Goal: Transaction & Acquisition: Purchase product/service

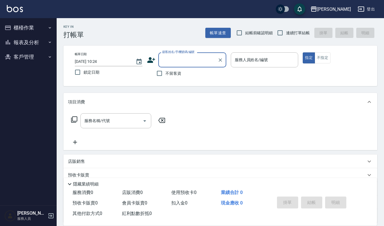
click at [203, 57] on input "顧客姓名/手機號碼/編號" at bounding box center [188, 60] width 54 height 10
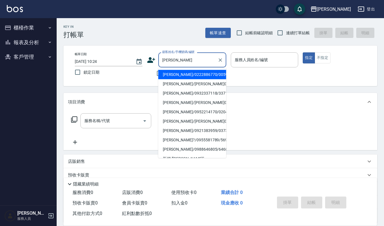
click at [213, 76] on li "[PERSON_NAME]/0222886770/00597" at bounding box center [192, 74] width 68 height 9
type input "[PERSON_NAME]/0222886770/00597"
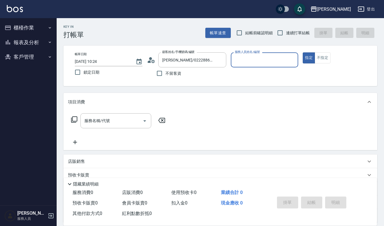
type input "[PERSON_NAME]-4"
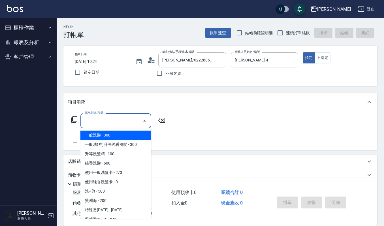
click at [130, 122] on input "服務名稱/代號" at bounding box center [111, 121] width 57 height 10
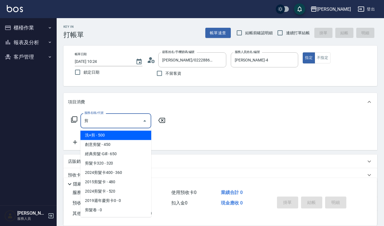
click at [129, 200] on span "2019週年慶剪卡0 - 0" at bounding box center [115, 200] width 71 height 9
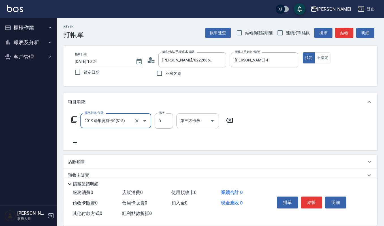
type input "2019週年慶剪卡0(315)"
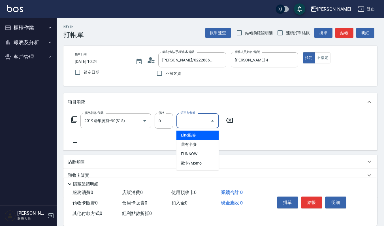
click at [195, 116] on input "第三方卡券" at bounding box center [193, 121] width 29 height 10
click at [197, 145] on span "舊有卡券" at bounding box center [198, 144] width 43 height 9
type input "舊有卡券"
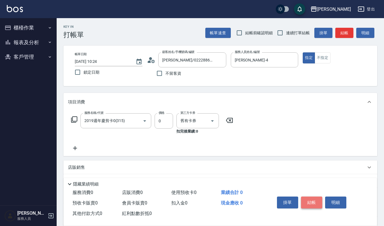
click at [310, 201] on button "結帳" at bounding box center [311, 203] width 21 height 12
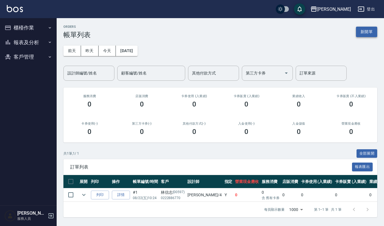
click at [368, 32] on button "新開單" at bounding box center [366, 32] width 21 height 10
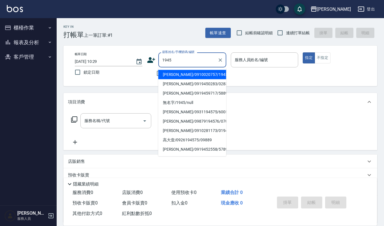
click at [176, 77] on li "[PERSON_NAME]/0910020757/1945" at bounding box center [192, 74] width 68 height 9
type input "[PERSON_NAME]/0910020757/1945"
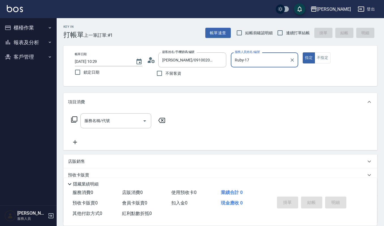
click at [250, 59] on input "Ruby-17" at bounding box center [261, 60] width 54 height 10
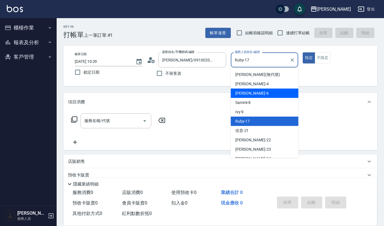
click at [262, 87] on div "[PERSON_NAME] -4" at bounding box center [265, 83] width 68 height 9
type input "[PERSON_NAME]-4"
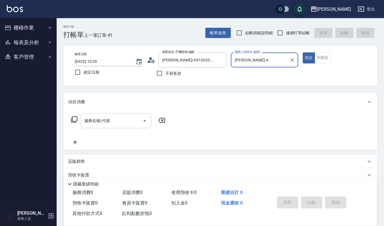
click at [113, 120] on input "服務名稱/代號" at bounding box center [111, 121] width 57 height 10
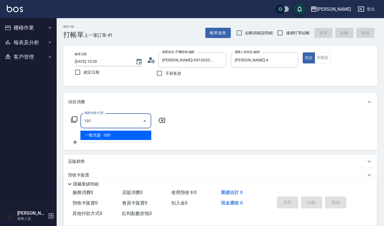
type input "一般洗髮(101)"
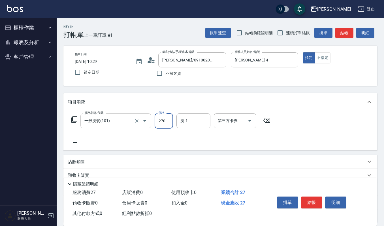
type input "270"
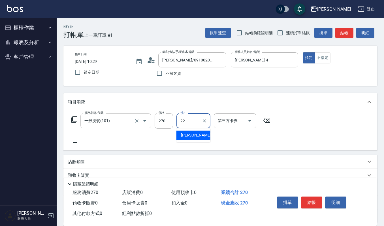
type input "[PERSON_NAME]-22"
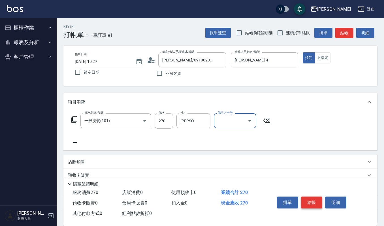
click at [312, 199] on button "結帳" at bounding box center [311, 203] width 21 height 12
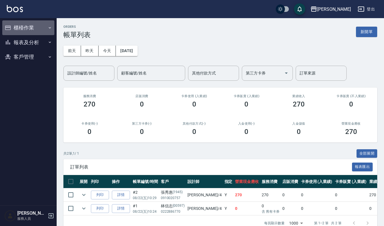
click at [14, 24] on button "櫃檯作業" at bounding box center [28, 27] width 52 height 15
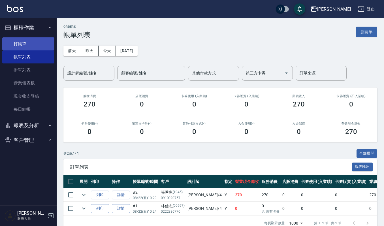
click at [51, 46] on link "打帳單" at bounding box center [28, 43] width 52 height 13
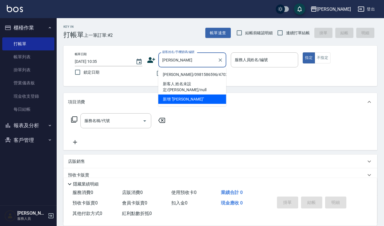
click at [178, 76] on li "[PERSON_NAME]/0981586596/470208" at bounding box center [192, 74] width 68 height 9
type input "[PERSON_NAME]/0981586596/470208"
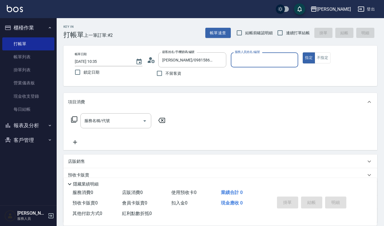
type input "[PERSON_NAME]-4"
click at [119, 111] on div "服務名稱/代號 服務名稱/代號" at bounding box center [220, 130] width 314 height 39
click at [118, 120] on input "服務名稱/代號" at bounding box center [111, 121] width 57 height 10
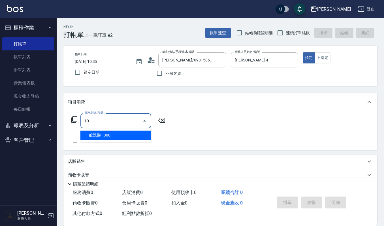
type input "一般洗髮(101)"
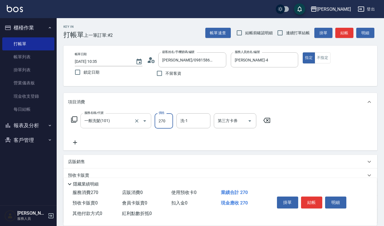
type input "270"
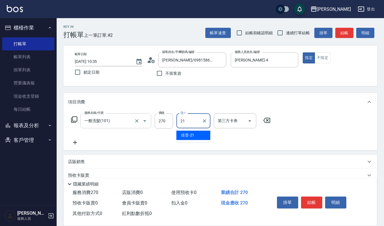
type input "佳音-21"
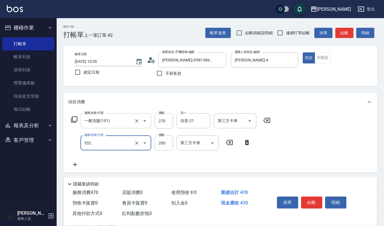
type input "自備複方.亞士(532)"
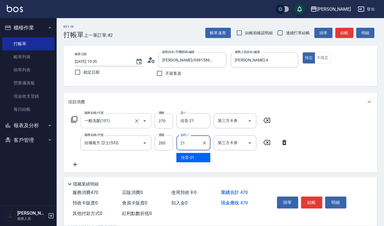
type input "佳音-21"
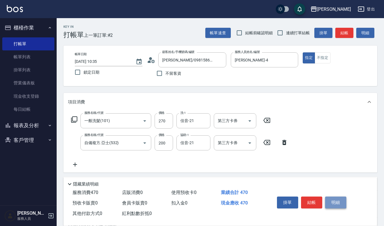
click at [337, 205] on button "明細" at bounding box center [335, 203] width 21 height 12
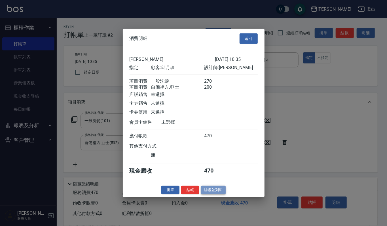
click at [218, 193] on button "結帳並列印" at bounding box center [213, 190] width 25 height 9
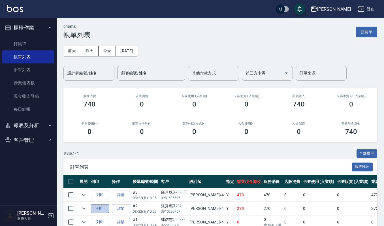
click at [100, 210] on button "列印" at bounding box center [100, 208] width 18 height 9
click at [363, 32] on button "新開單" at bounding box center [366, 32] width 21 height 10
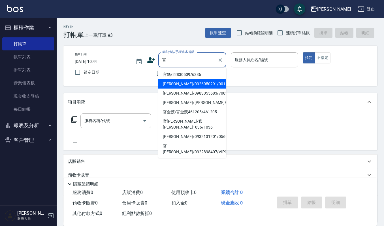
click at [192, 74] on li "官媽/22830509/6336" at bounding box center [192, 74] width 68 height 9
type input "官媽/22830509/6336"
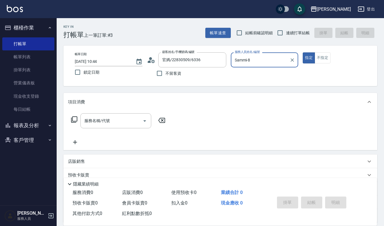
click at [278, 58] on input "Sammi-8" at bounding box center [261, 60] width 54 height 10
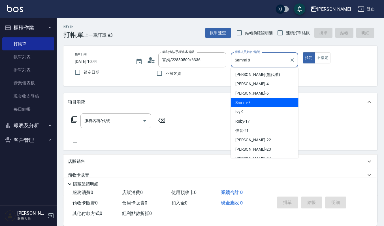
click at [264, 92] on div "Joalin -6" at bounding box center [265, 93] width 68 height 9
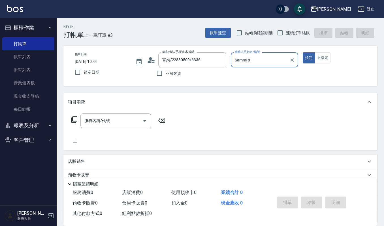
type input "Joalin-6"
click at [93, 120] on div "服務名稱/代號 服務名稱/代號" at bounding box center [115, 120] width 71 height 15
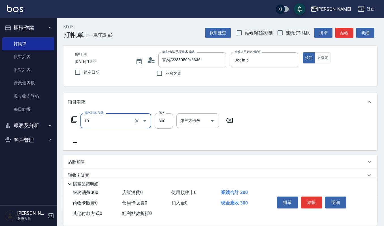
type input "一般洗髮(101)"
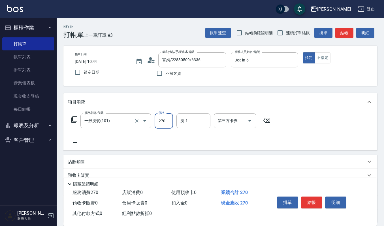
type input "270"
type input "2"
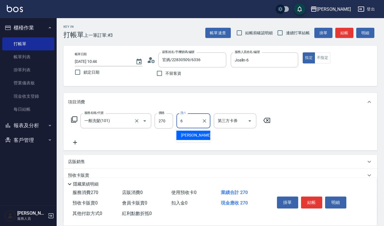
type input "Joalin-6"
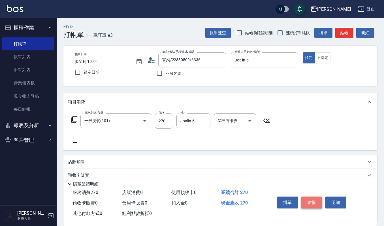
click at [314, 201] on button "結帳" at bounding box center [311, 203] width 21 height 12
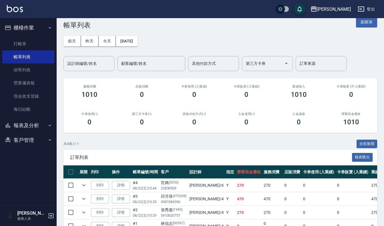
scroll to position [38, 0]
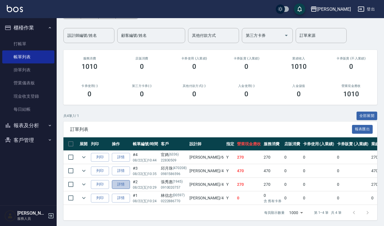
click at [117, 181] on link "詳情" at bounding box center [121, 184] width 18 height 9
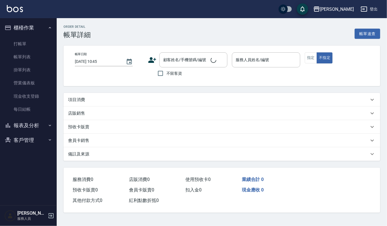
type input "[DATE] 10:29"
type input "[PERSON_NAME]-4"
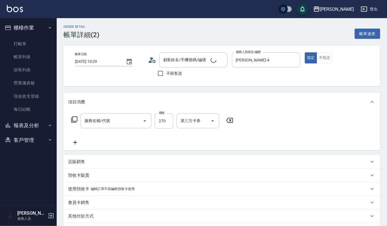
type input "一般洗髮(101)"
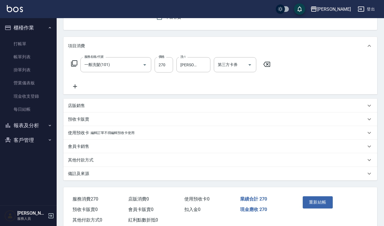
scroll to position [70, 0]
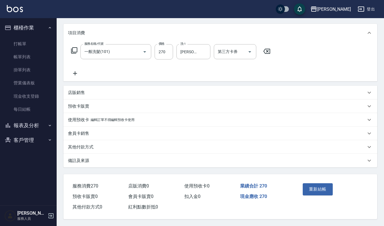
type input "[PERSON_NAME]/0910020757/1945"
click at [118, 88] on div "店販銷售" at bounding box center [220, 93] width 314 height 14
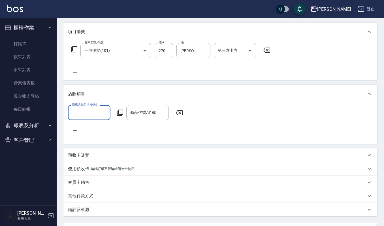
scroll to position [0, 0]
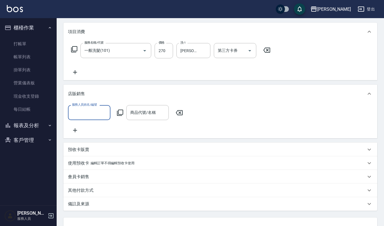
click at [86, 114] on input "服務人員姓名/編號" at bounding box center [89, 113] width 37 height 10
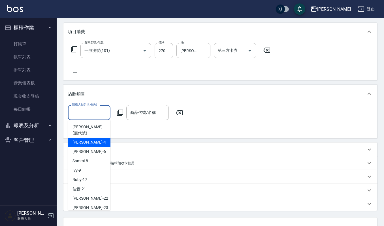
click at [91, 138] on div "[PERSON_NAME] -4" at bounding box center [89, 142] width 43 height 9
type input "[PERSON_NAME]-4"
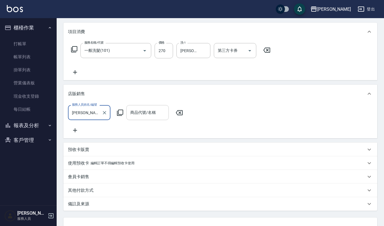
click at [150, 118] on div "商品代號/名稱" at bounding box center [147, 112] width 43 height 15
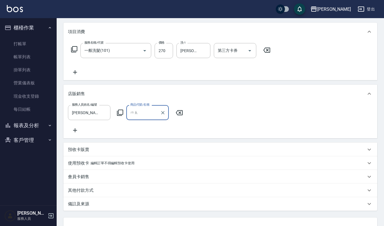
type input "毛"
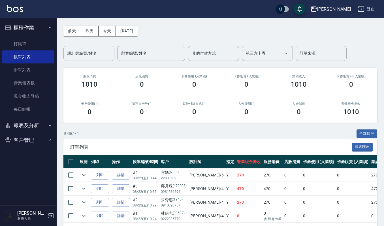
scroll to position [38, 0]
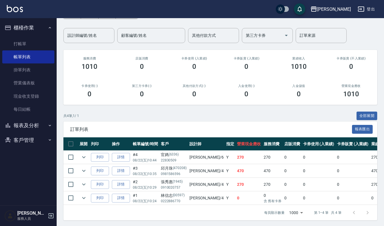
click at [168, 124] on div "訂單列表 報表匯出" at bounding box center [220, 130] width 314 height 16
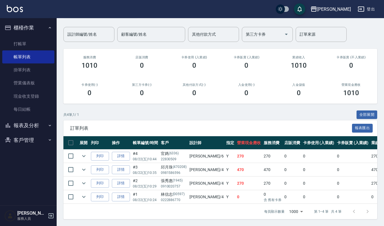
scroll to position [45, 0]
click at [31, 48] on link "打帳單" at bounding box center [28, 43] width 52 height 13
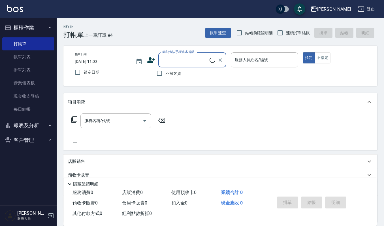
click at [171, 56] on input "顧客姓名/手機號碼/編號" at bounding box center [185, 60] width 49 height 10
click at [171, 66] on div "顧客姓名/手機號碼/編號" at bounding box center [192, 59] width 68 height 15
drag, startPoint x: 174, startPoint y: 72, endPoint x: 184, endPoint y: 55, distance: 19.7
click at [184, 55] on input "顧客姓名/手機號碼/編號" at bounding box center [188, 60] width 54 height 10
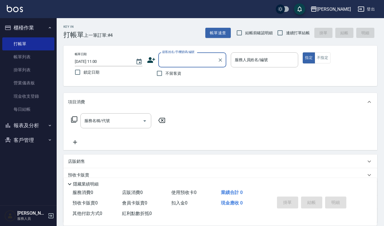
click at [184, 55] on input "顧客姓名/手機號碼/編號" at bounding box center [188, 60] width 54 height 10
type input "劉芫寧"
click at [260, 64] on input "服務人員姓名/編號" at bounding box center [265, 60] width 63 height 10
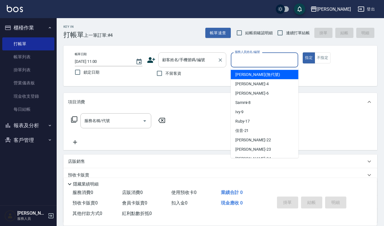
click at [193, 54] on div "顧客姓名/手機號碼/編號" at bounding box center [192, 59] width 68 height 15
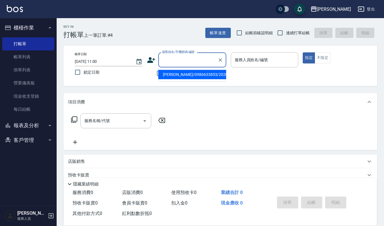
click at [192, 58] on input "顧客姓名/手機號碼/編號" at bounding box center [188, 60] width 54 height 10
click at [190, 71] on li "[PERSON_NAME]/0986633853/20201120" at bounding box center [192, 74] width 68 height 9
type input "[PERSON_NAME]/0986633853/20201120"
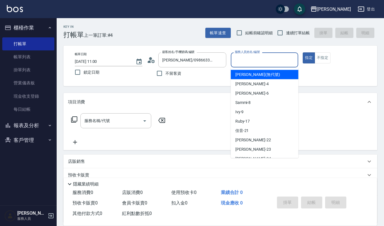
click at [261, 62] on input "服務人員姓名/編號" at bounding box center [265, 60] width 63 height 10
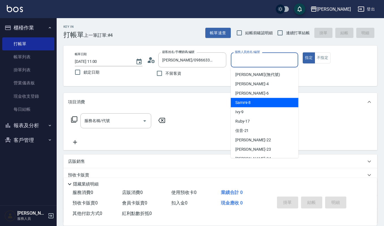
click at [253, 109] on div "Ivy -9" at bounding box center [265, 111] width 68 height 9
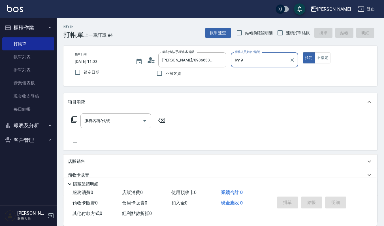
type input "Ivy-9"
click at [319, 59] on button "不指定" at bounding box center [323, 57] width 16 height 11
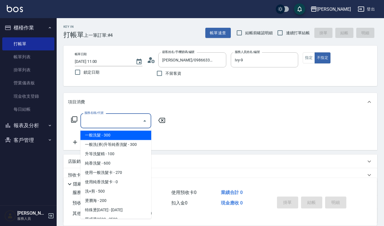
click at [124, 125] on input "服務名稱/代號" at bounding box center [111, 121] width 57 height 10
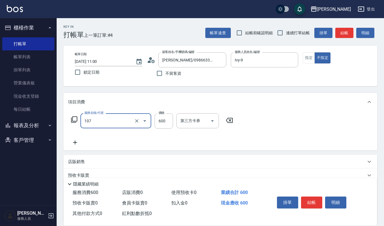
type input "純香洗髮(107)"
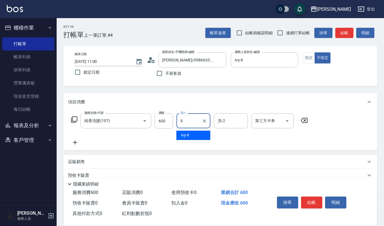
type input "Ivy-9"
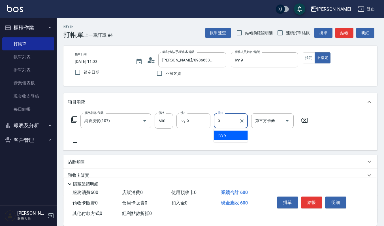
type input "Ivy-9"
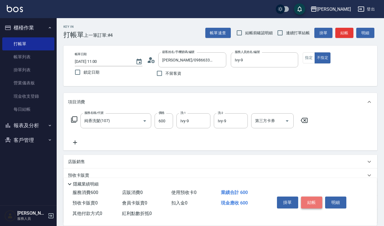
click at [312, 200] on button "結帳" at bounding box center [311, 203] width 21 height 12
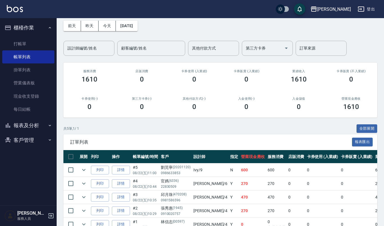
scroll to position [38, 0]
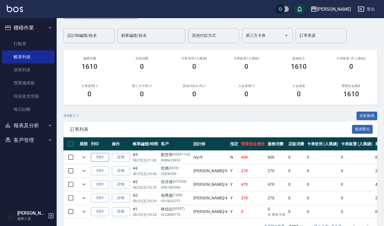
click at [100, 159] on button "列印" at bounding box center [100, 157] width 18 height 9
click at [96, 116] on div "共 5 筆, 1 / 1 全部展開" at bounding box center [220, 116] width 314 height 9
click at [28, 41] on link "打帳單" at bounding box center [28, 43] width 52 height 13
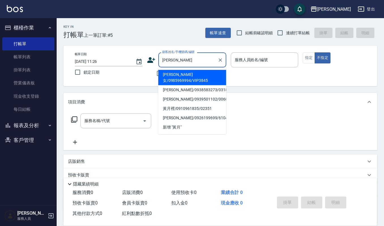
click at [183, 77] on li "[PERSON_NAME]女/0985969994/VIP3845" at bounding box center [192, 77] width 68 height 15
type input "[PERSON_NAME]女/0985969994/VIP3845"
type input "[PERSON_NAME]-4"
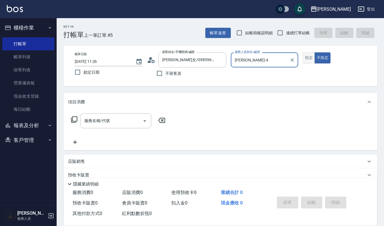
click at [311, 59] on button "指定" at bounding box center [309, 57] width 12 height 11
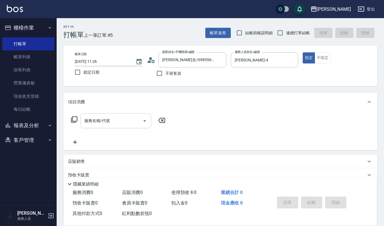
click at [129, 122] on input "服務名稱/代號" at bounding box center [111, 121] width 57 height 10
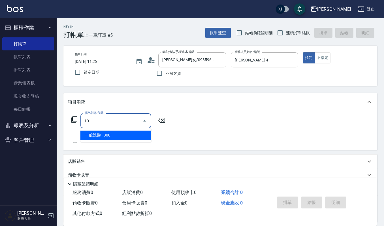
type input "一般洗髮(101)"
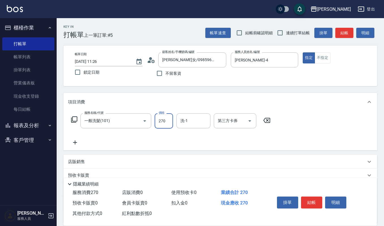
type input "270"
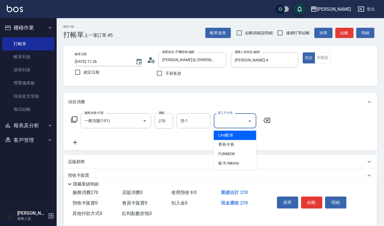
type input "Line酷券"
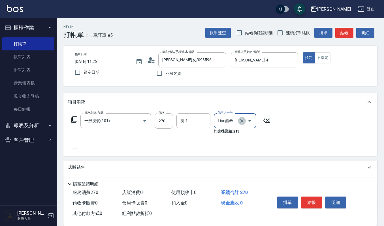
click at [239, 124] on icon "Clear" at bounding box center [242, 121] width 6 height 6
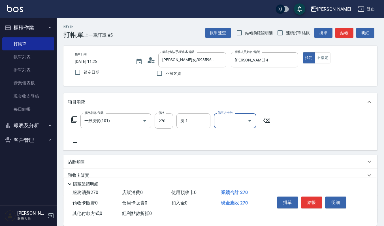
click at [193, 129] on div "服務名稱/代號 一般洗髮(101) 服務名稱/代號 價格 270 價格 洗-1 洗-1 第三方卡券 第三方卡券" at bounding box center [171, 129] width 206 height 33
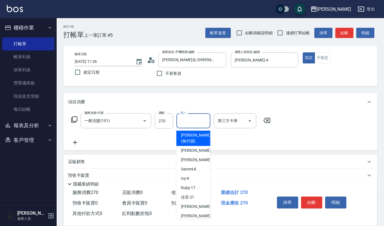
click at [194, 126] on input "洗-1" at bounding box center [193, 121] width 29 height 10
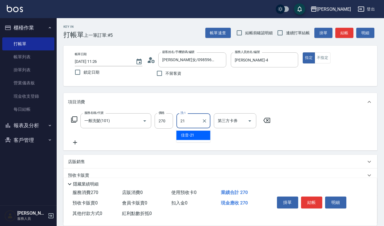
type input "佳音-21"
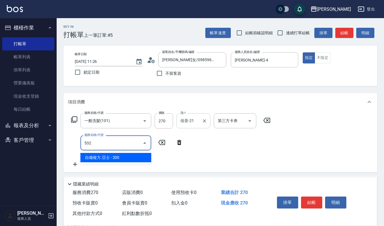
type input "自備複方.亞士(532)"
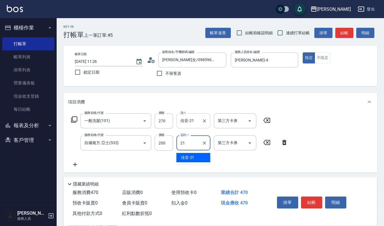
type input "佳音-21"
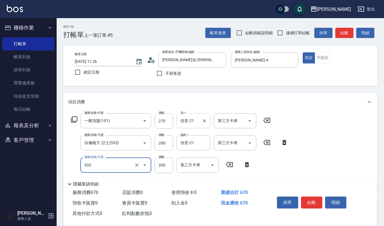
type input "自備去角質(533)"
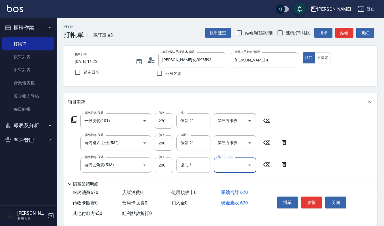
click at [196, 158] on div "協助-1" at bounding box center [194, 165] width 34 height 15
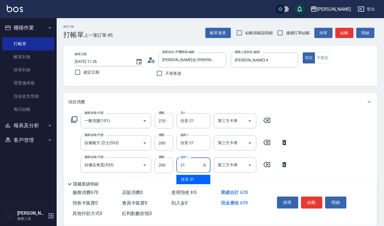
type input "佳音-21"
click at [337, 198] on button "明細" at bounding box center [335, 203] width 21 height 12
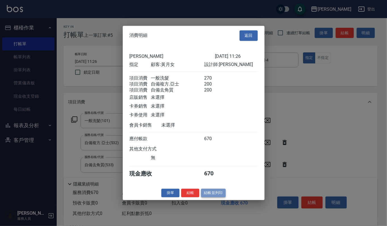
click at [221, 198] on button "結帳並列印" at bounding box center [213, 193] width 25 height 9
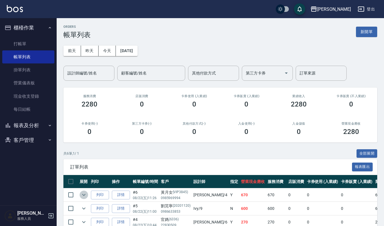
click at [82, 199] on button "expand row" at bounding box center [84, 195] width 9 height 9
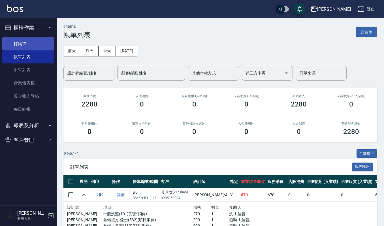
click at [38, 44] on link "打帳單" at bounding box center [28, 43] width 52 height 13
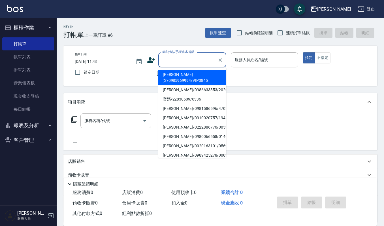
click at [197, 64] on input "顧客姓名/手機號碼/編號" at bounding box center [188, 60] width 54 height 10
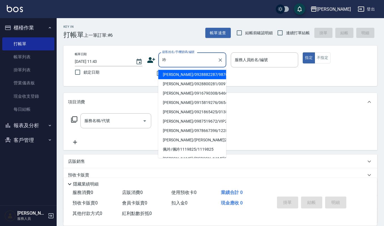
click at [194, 76] on li "[PERSON_NAME]/0928882287/9876" at bounding box center [192, 74] width 68 height 9
type input "[PERSON_NAME]/0928882287/9876"
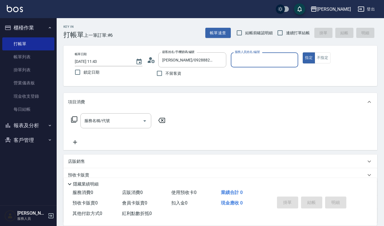
type input "Ruby-17"
click at [294, 59] on icon "Clear" at bounding box center [293, 60] width 6 height 6
type input "Joalin-6"
type button "true"
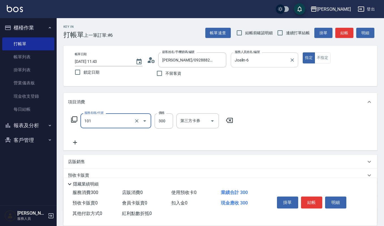
type input "一般洗髮(101)"
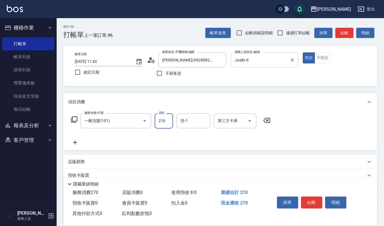
type input "270"
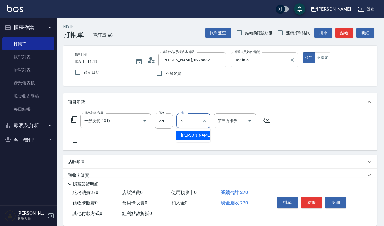
type input "Joalin-6"
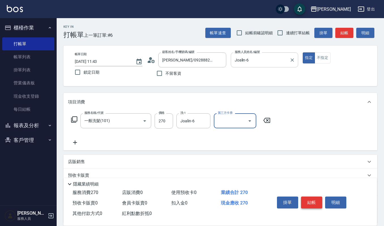
click at [312, 205] on button "結帳" at bounding box center [311, 203] width 21 height 12
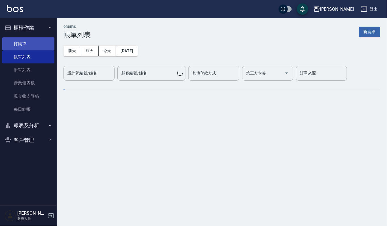
click at [39, 43] on link "打帳單" at bounding box center [28, 43] width 52 height 13
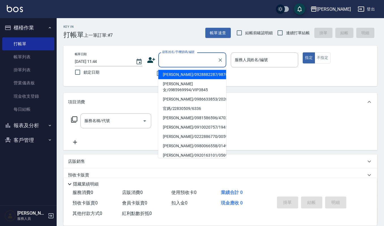
click at [181, 63] on input "顧客姓名/手機號碼/編號" at bounding box center [188, 60] width 54 height 10
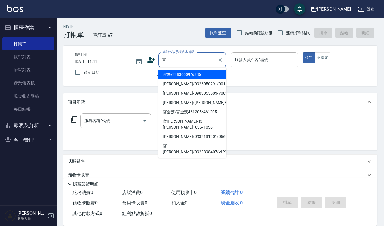
click at [171, 75] on li "官媽/22830509/6336" at bounding box center [192, 74] width 68 height 9
type input "官媽/22830509/6336"
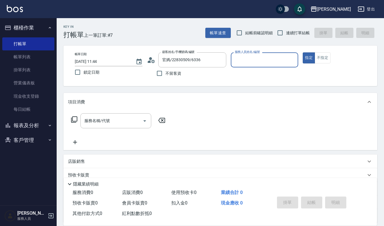
type input "Sammi-8"
click at [295, 60] on icon "Clear" at bounding box center [293, 60] width 6 height 6
type input "Joalin-6"
type button "true"
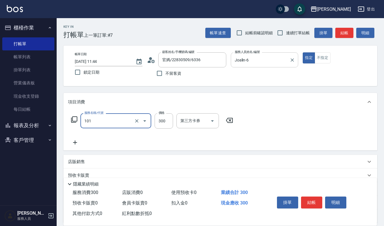
type input "一般洗髮(101)"
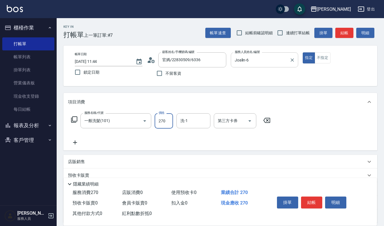
type input "270"
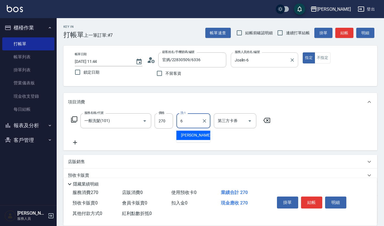
type input "Joalin-6"
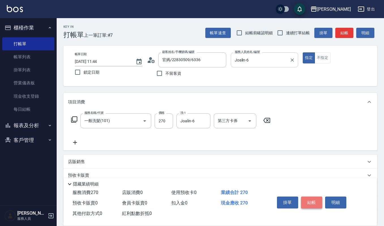
click at [308, 199] on button "結帳" at bounding box center [311, 203] width 21 height 12
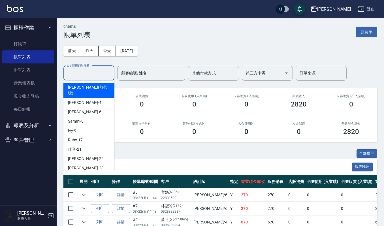
click at [90, 74] on input "設計師編號/姓名" at bounding box center [89, 73] width 46 height 10
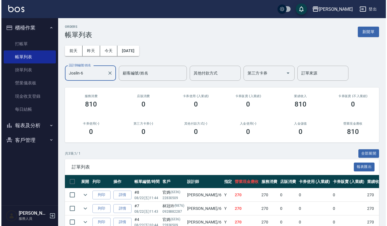
scroll to position [31, 0]
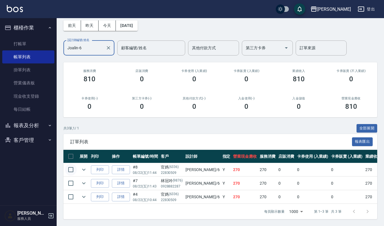
type input "Joalin-6"
click at [72, 164] on input "checkbox" at bounding box center [71, 170] width 12 height 12
checkbox input "true"
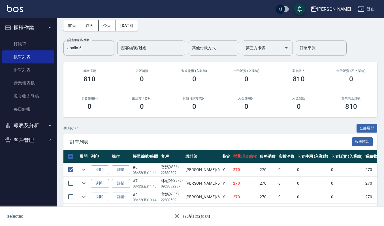
click at [200, 219] on button "取消訂單(預約)" at bounding box center [191, 216] width 41 height 10
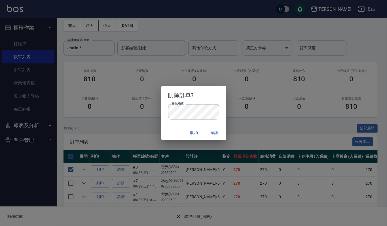
click at [249, 113] on div "刪除訂單? 刪除密碼 刪除密碼 取消 確認" at bounding box center [193, 113] width 387 height 226
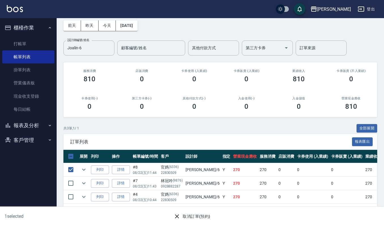
click at [201, 224] on div "1 selected 取消訂單(預約)" at bounding box center [192, 217] width 384 height 20
click at [202, 219] on button "取消訂單(預約)" at bounding box center [191, 216] width 41 height 10
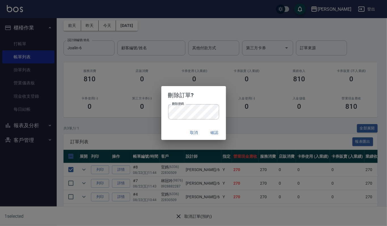
click at [213, 133] on button "確認" at bounding box center [214, 133] width 18 height 10
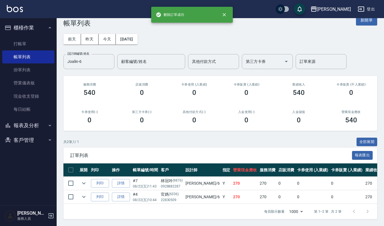
scroll to position [18, 0]
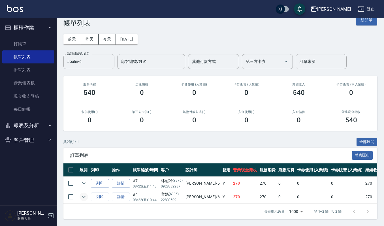
click at [82, 194] on icon "expand row" at bounding box center [83, 197] width 7 height 7
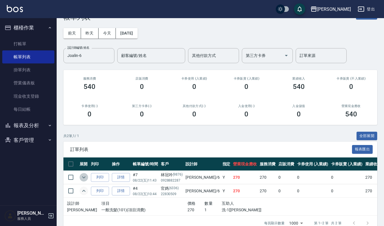
click at [83, 175] on icon "expand row" at bounding box center [83, 177] width 7 height 7
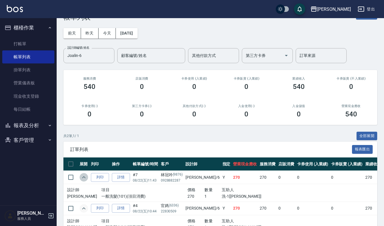
click at [83, 175] on icon "expand row" at bounding box center [83, 177] width 7 height 7
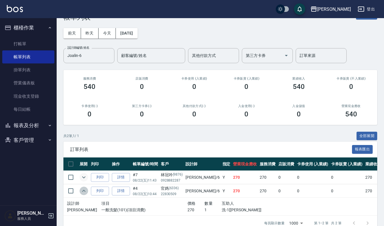
click at [84, 192] on icon "expand row" at bounding box center [83, 191] width 7 height 7
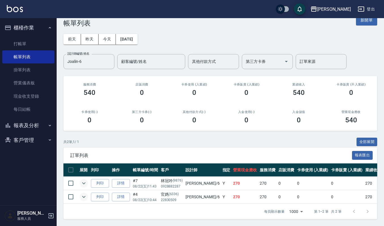
click at [41, 31] on button "櫃檯作業" at bounding box center [28, 27] width 52 height 15
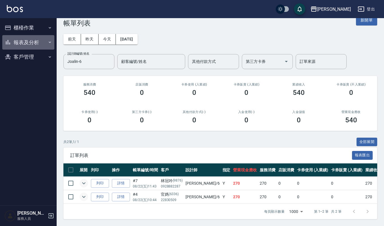
click at [41, 37] on button "報表及分析" at bounding box center [28, 42] width 52 height 15
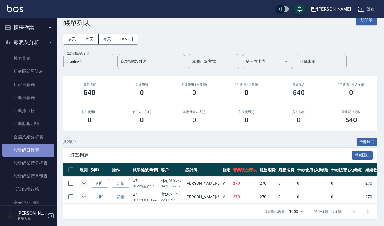
click at [33, 154] on link "設計師日報表" at bounding box center [28, 150] width 52 height 13
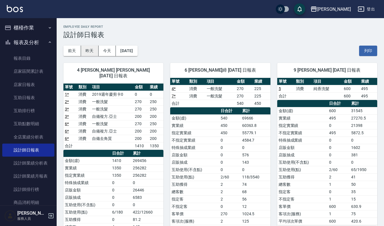
click at [92, 50] on button "昨天" at bounding box center [90, 51] width 18 height 10
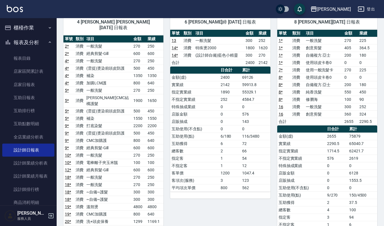
scroll to position [50, 0]
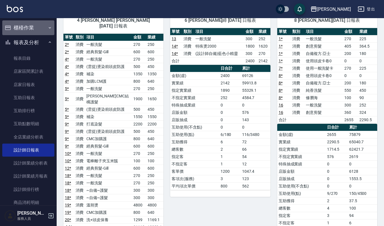
click at [37, 28] on button "櫃檯作業" at bounding box center [28, 27] width 52 height 15
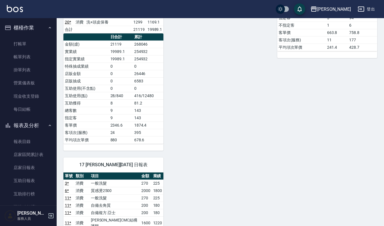
scroll to position [436, 0]
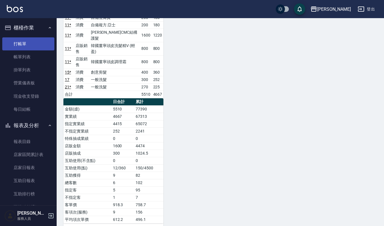
click at [32, 43] on link "打帳單" at bounding box center [28, 43] width 52 height 13
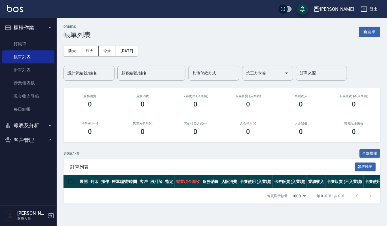
click at [21, 135] on button "客戶管理" at bounding box center [28, 140] width 52 height 15
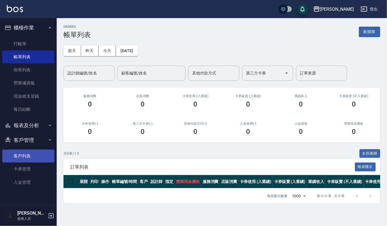
click at [25, 155] on link "客戶列表" at bounding box center [28, 156] width 52 height 13
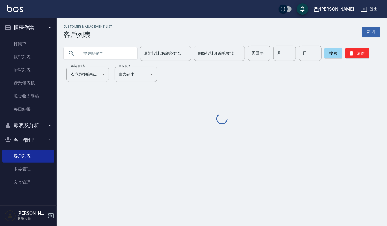
click at [85, 52] on input "text" at bounding box center [105, 53] width 53 height 15
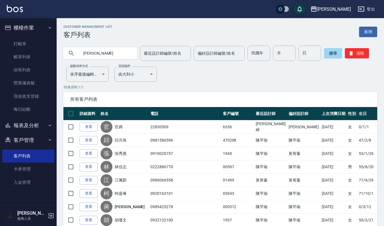
type input "劉芫"
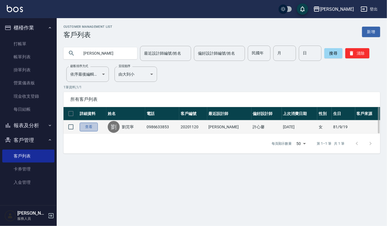
click at [92, 128] on link "查看" at bounding box center [89, 127] width 18 height 9
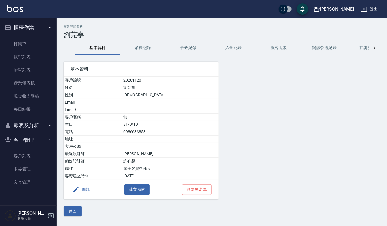
click at [145, 42] on button "消費記錄" at bounding box center [142, 48] width 45 height 14
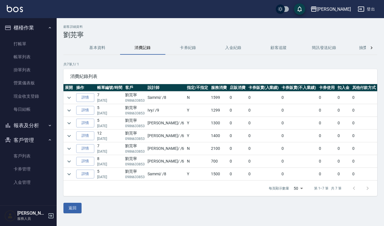
scroll to position [1, 0]
click at [67, 162] on icon "expand row" at bounding box center [69, 161] width 7 height 7
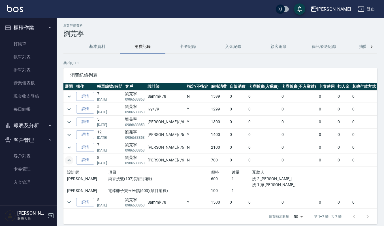
drag, startPoint x: 69, startPoint y: 92, endPoint x: 73, endPoint y: 100, distance: 8.7
click at [69, 92] on td at bounding box center [68, 96] width 11 height 12
click at [67, 92] on td at bounding box center [68, 96] width 11 height 12
click at [67, 96] on icon "expand row" at bounding box center [69, 96] width 7 height 7
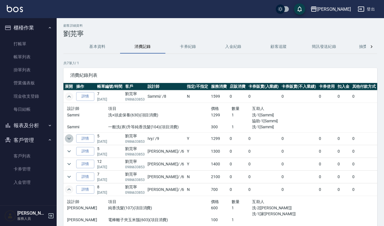
click at [67, 140] on icon "expand row" at bounding box center [69, 138] width 7 height 7
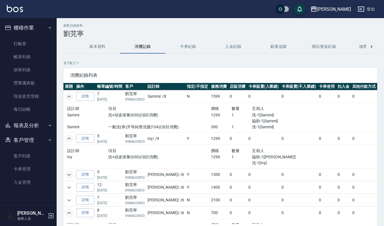
click at [66, 173] on icon "expand row" at bounding box center [69, 174] width 7 height 7
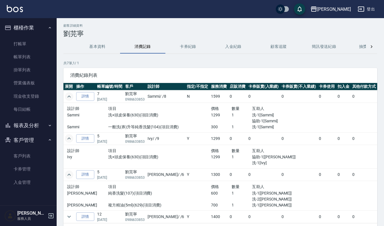
scroll to position [0, 0]
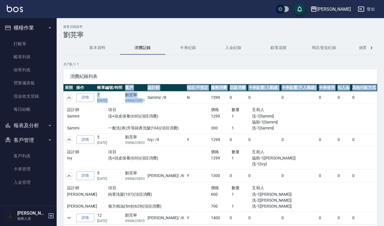
drag, startPoint x: 142, startPoint y: 98, endPoint x: 123, endPoint y: 91, distance: 19.9
click at [123, 91] on table "展開 操作 帳單編號/時間 客戶 設計師 指定/不指定 服務消費 店販消費 卡券販賣(入業績) 卡券販賣(不入業績) 卡券使用 扣入金 其他付款方式 現金應收…" at bounding box center [236, 188] width 346 height 208
click at [139, 96] on td "劉芫寧 0986633853" at bounding box center [135, 98] width 23 height 12
click at [137, 94] on td "劉芫寧 0986633853" at bounding box center [135, 98] width 23 height 12
click at [137, 101] on p "0986633853" at bounding box center [135, 100] width 20 height 5
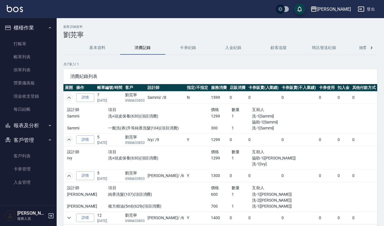
click at [137, 111] on div "項目" at bounding box center [159, 109] width 103 height 7
drag, startPoint x: 135, startPoint y: 94, endPoint x: 118, endPoint y: 96, distance: 17.1
click at [118, 96] on tr "詳情 7 05/09/2025 劉芫寧 0986633853 Sammi / /8 N 1599 0 0 0 0 0 0 1599" at bounding box center [236, 98] width 346 height 12
click at [131, 96] on td "劉芫寧 0986633853" at bounding box center [135, 98] width 23 height 12
drag, startPoint x: 135, startPoint y: 95, endPoint x: 127, endPoint y: 96, distance: 8.0
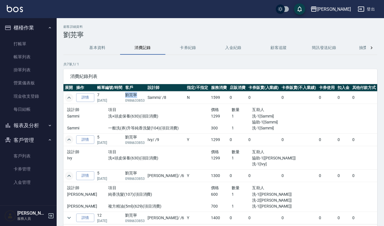
click at [127, 96] on td "劉芫寧 0986633853" at bounding box center [135, 98] width 23 height 12
copy td "劉芫寧"
